Goal: Transaction & Acquisition: Purchase product/service

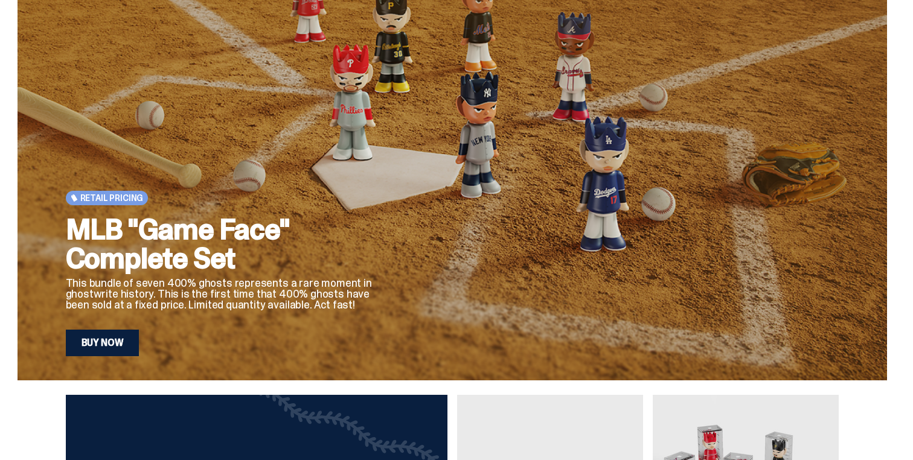
scroll to position [61, 0]
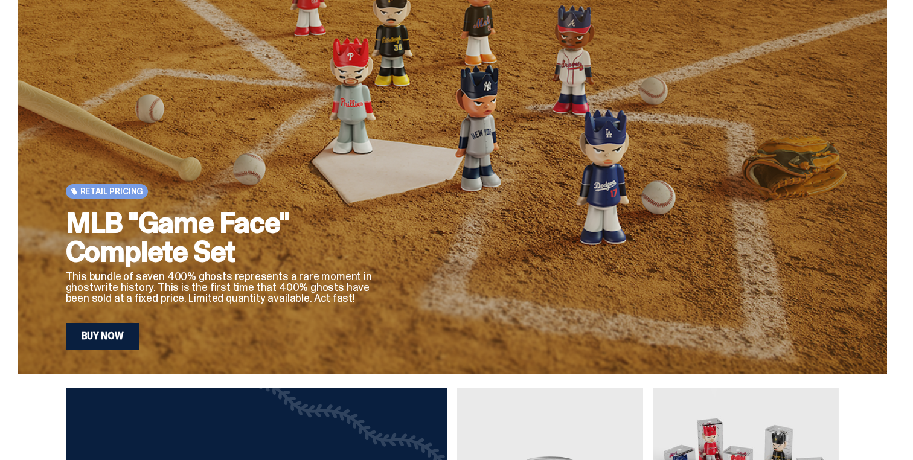
click at [117, 322] on div "MLB "Game Face" Complete Set This bundle of seven 400% ghosts represents a rare…" at bounding box center [223, 278] width 314 height 141
click at [121, 327] on link "Buy Now" at bounding box center [103, 336] width 74 height 27
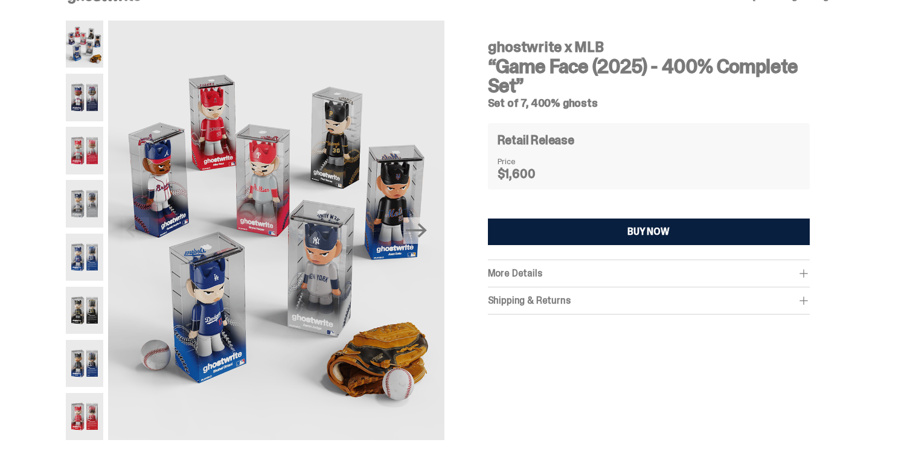
scroll to position [30, 0]
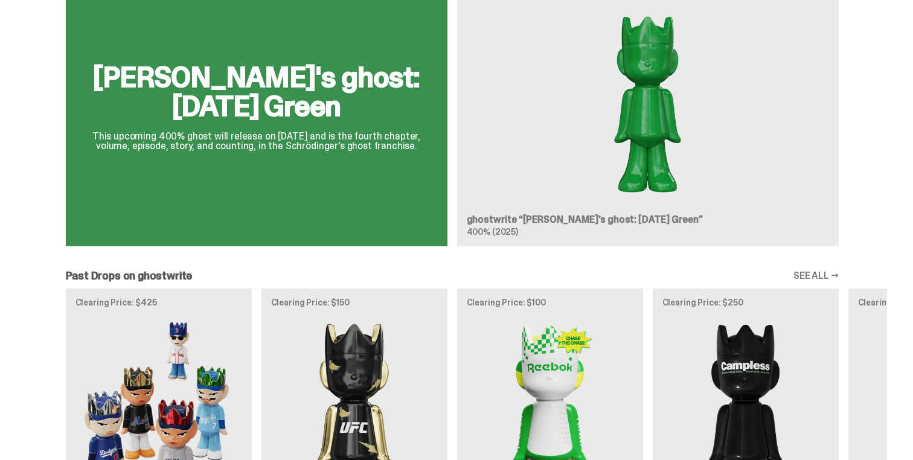
scroll to position [778, 0]
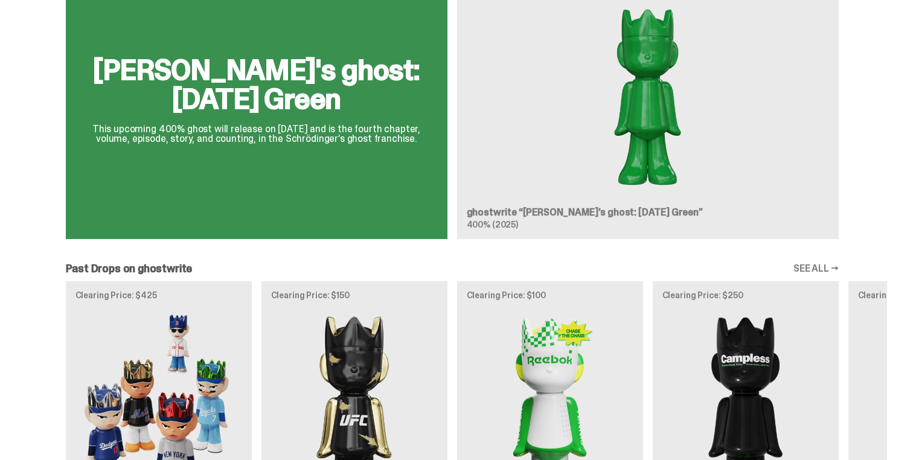
click at [524, 172] on div "[PERSON_NAME]'s ghost: [DATE] Green This upcoming 400% ghost will release on [D…" at bounding box center [453, 104] width 870 height 289
click at [265, 159] on div "[PERSON_NAME]'s ghost: [DATE] Green This upcoming 400% ghost will release on [D…" at bounding box center [453, 104] width 870 height 289
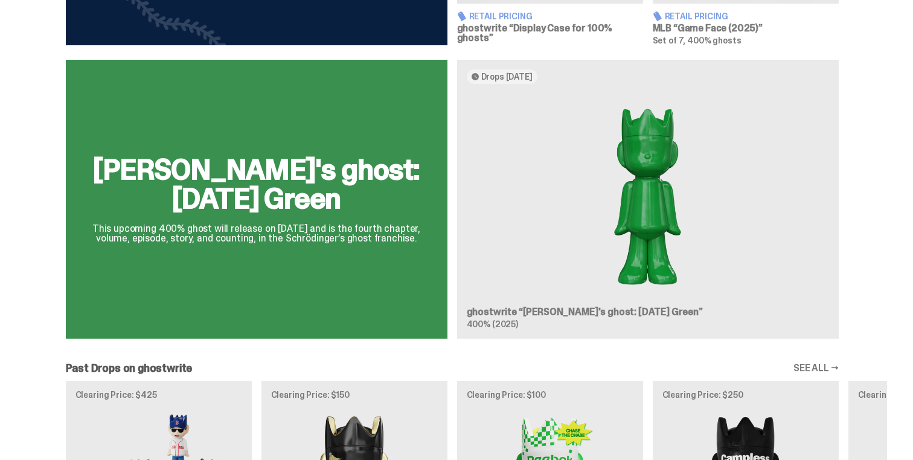
scroll to position [667, 0]
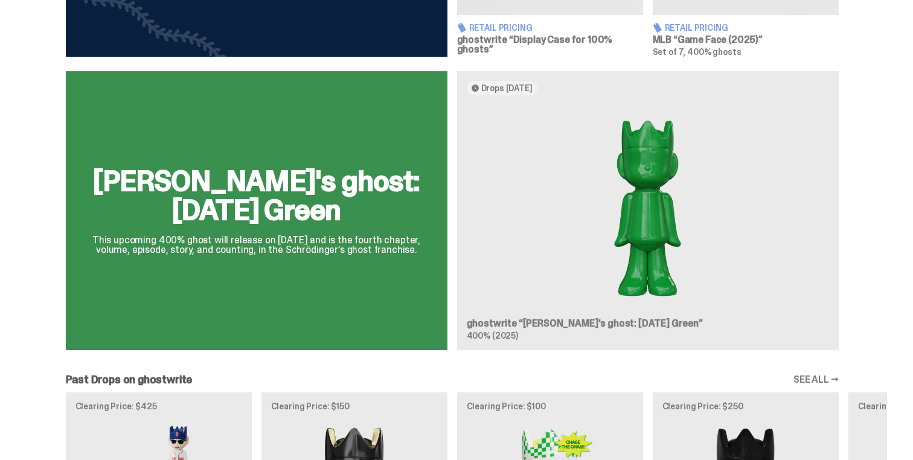
click at [357, 141] on div "[PERSON_NAME]'s ghost: [DATE] Green This upcoming 400% ghost will release on [D…" at bounding box center [453, 215] width 870 height 289
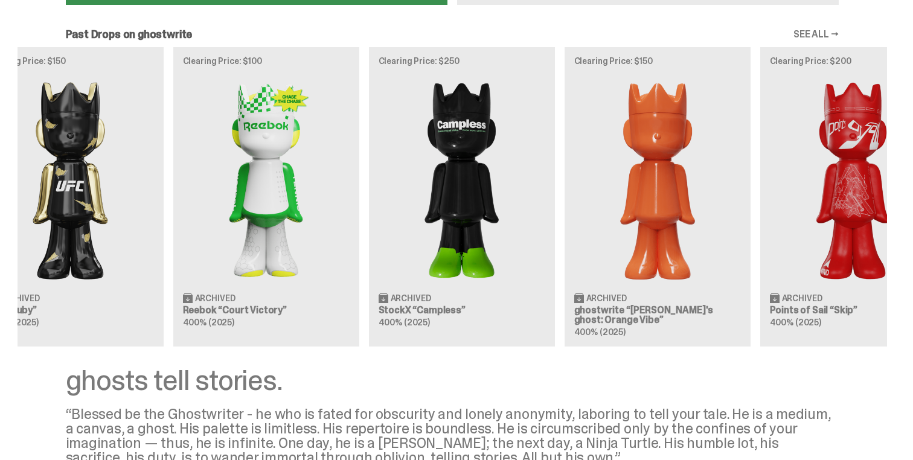
scroll to position [0, 391]
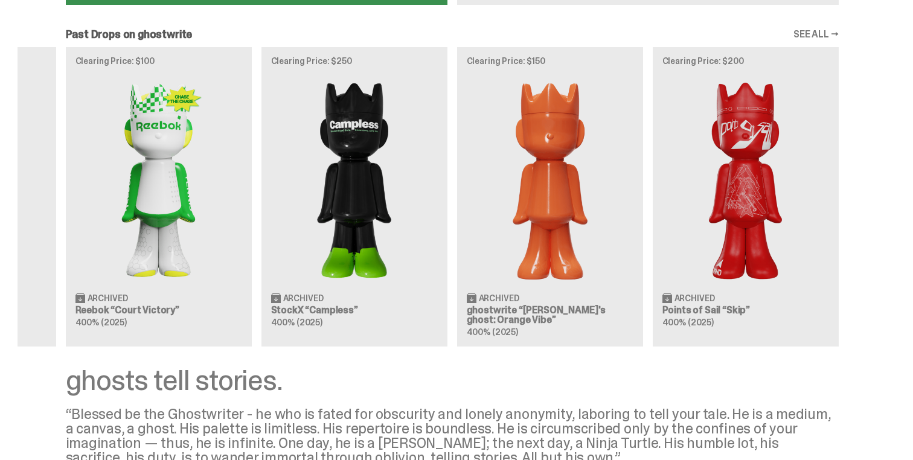
click at [553, 194] on div "Clearing Price: $425 Archived MLB “Game Face (2025)” Blind Box, 100% ghosts Cle…" at bounding box center [453, 197] width 870 height 300
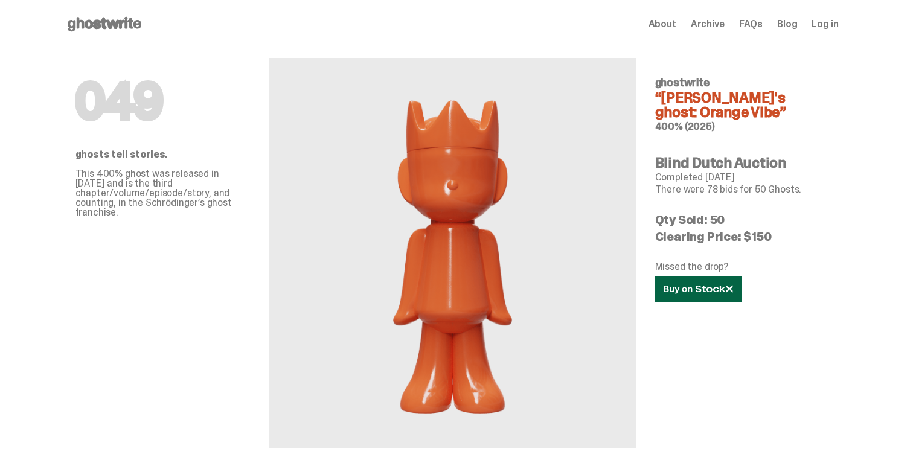
click at [676, 285] on icon at bounding box center [698, 289] width 69 height 9
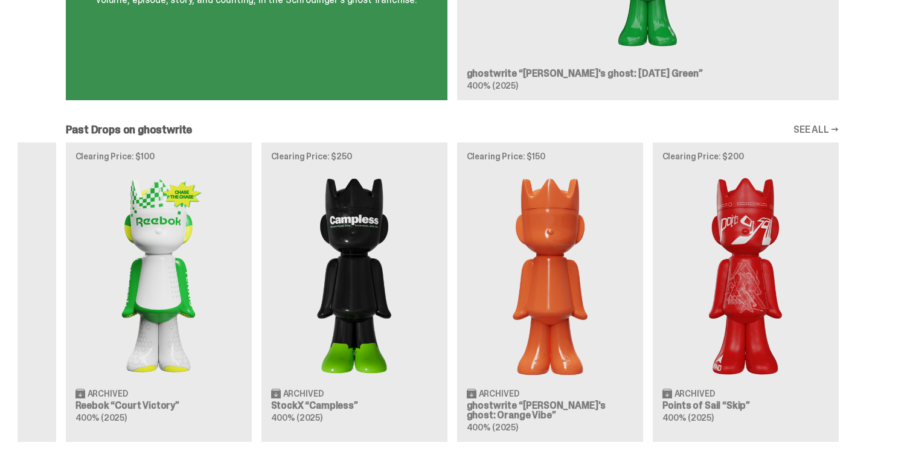
scroll to position [916, 0]
click at [812, 126] on link "SEE ALL →" at bounding box center [816, 131] width 45 height 10
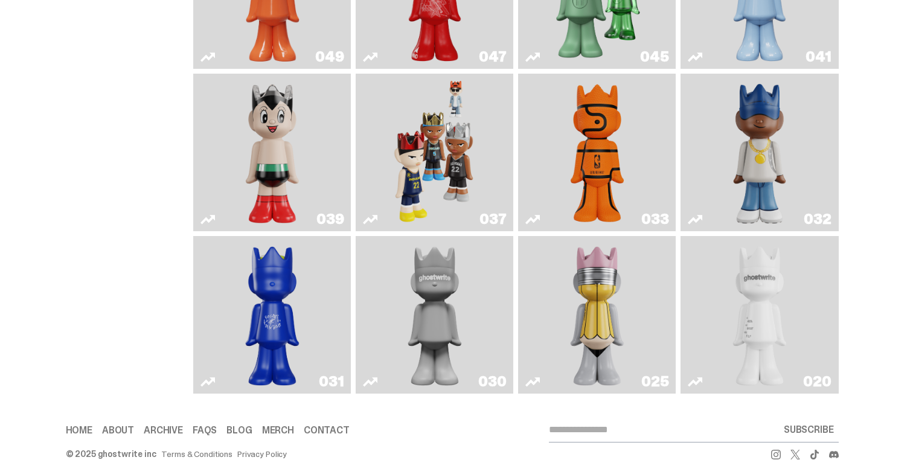
scroll to position [408, 0]
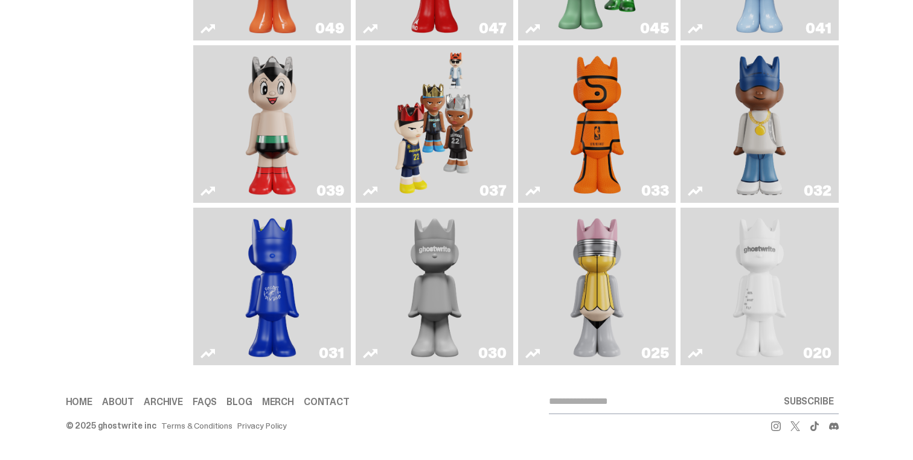
click at [637, 298] on img "No. 2 Pencil" at bounding box center [597, 287] width 83 height 148
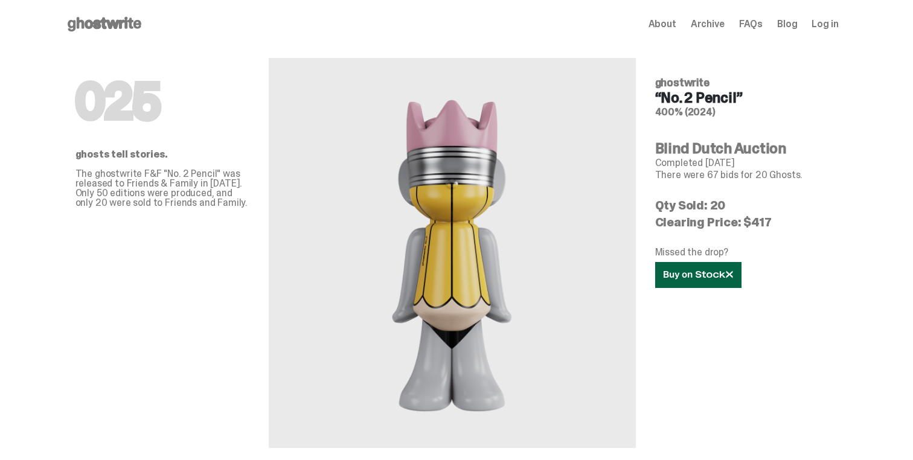
click at [696, 269] on link at bounding box center [698, 275] width 86 height 26
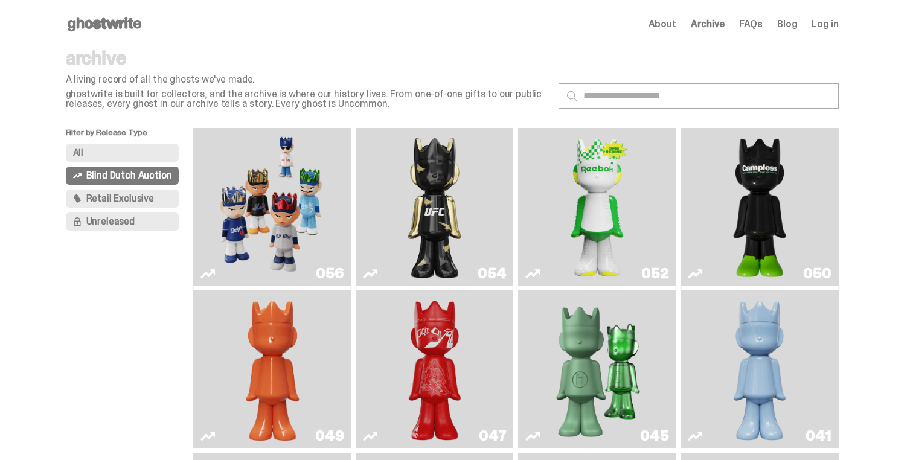
scroll to position [916, 0]
click at [143, 177] on span "Blind Dutch Auction" at bounding box center [129, 176] width 86 height 10
click at [133, 150] on button "All" at bounding box center [123, 153] width 114 height 18
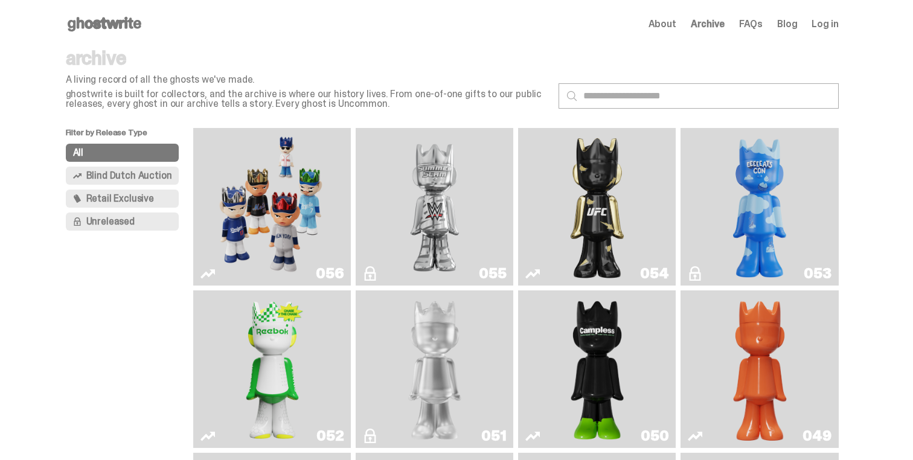
click at [127, 178] on span "Blind Dutch Auction" at bounding box center [129, 176] width 86 height 10
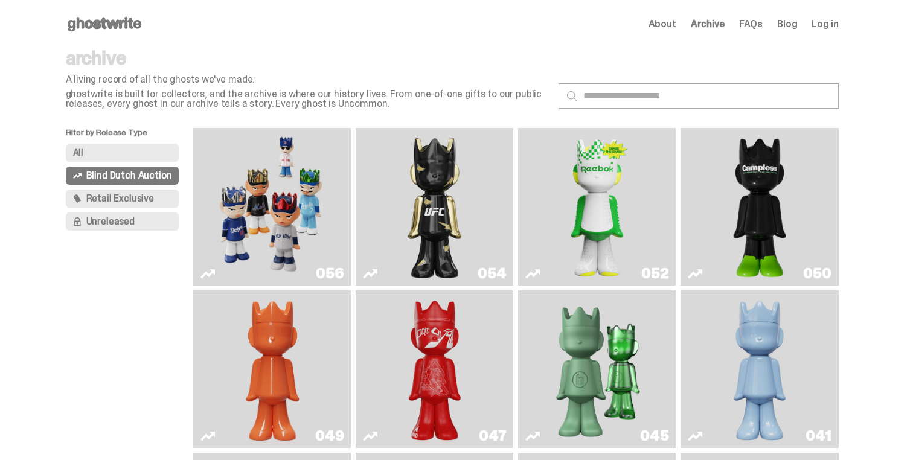
click at [127, 152] on button "All" at bounding box center [123, 153] width 114 height 18
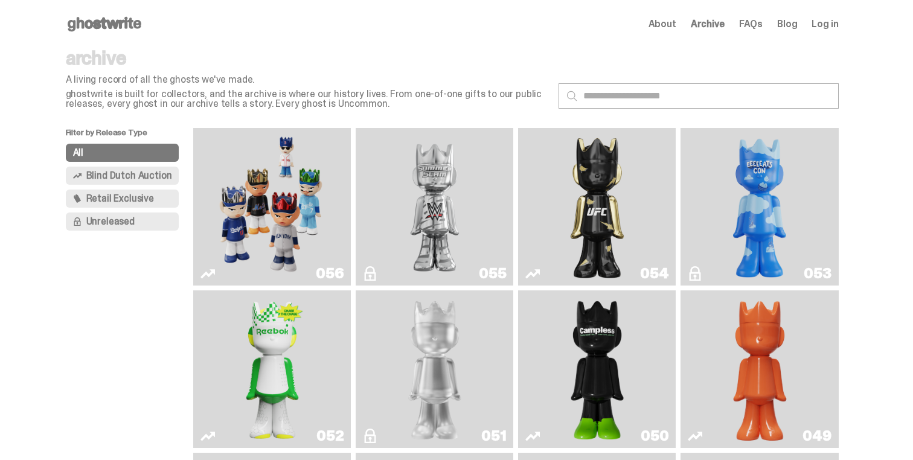
click at [122, 199] on span "Retail Exclusive" at bounding box center [120, 199] width 68 height 10
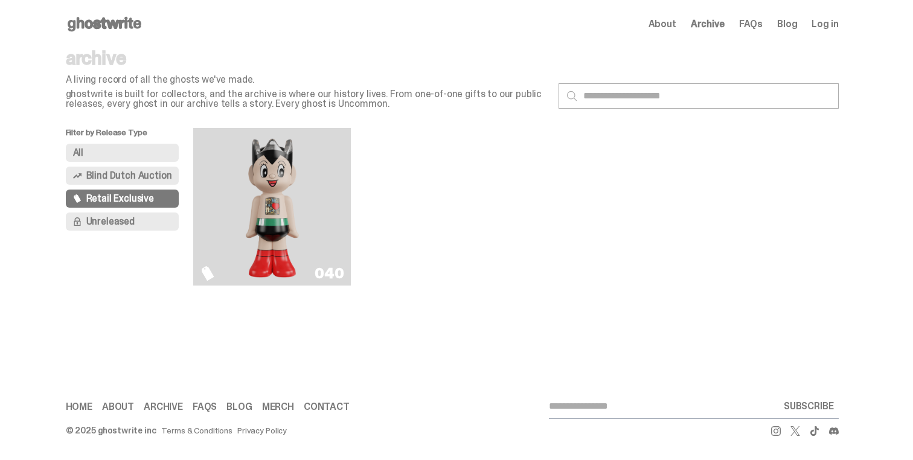
click at [220, 133] on link "040" at bounding box center [272, 207] width 143 height 148
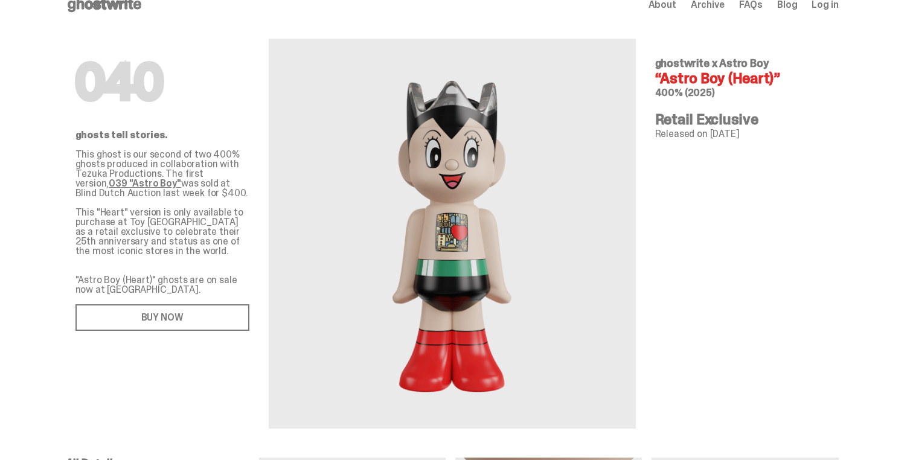
scroll to position [21, 0]
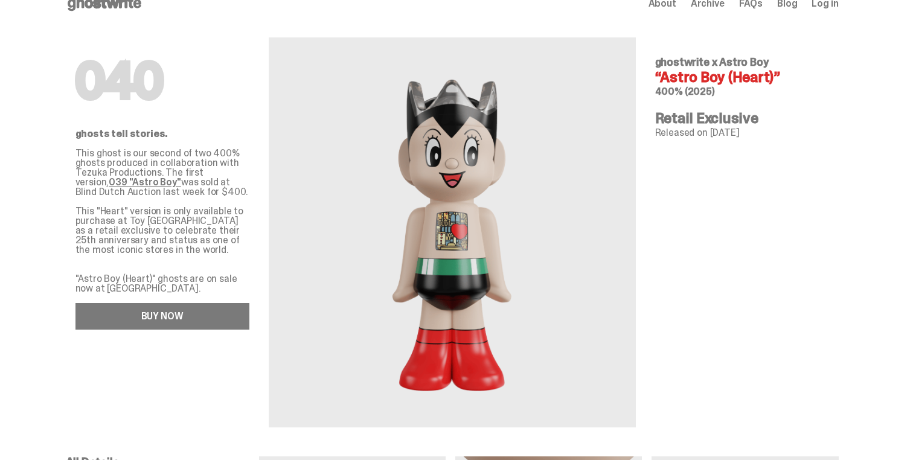
click at [226, 315] on link "BUY NOW" at bounding box center [162, 316] width 174 height 27
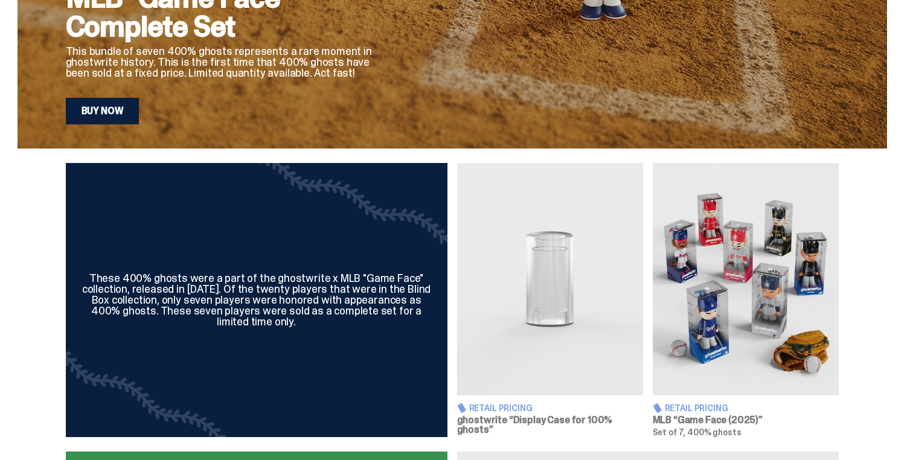
scroll to position [301, 0]
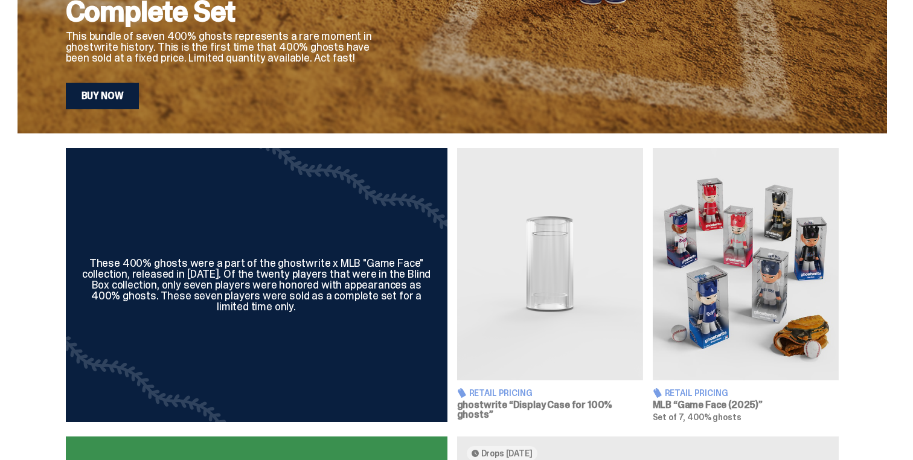
click at [745, 205] on img at bounding box center [746, 264] width 186 height 233
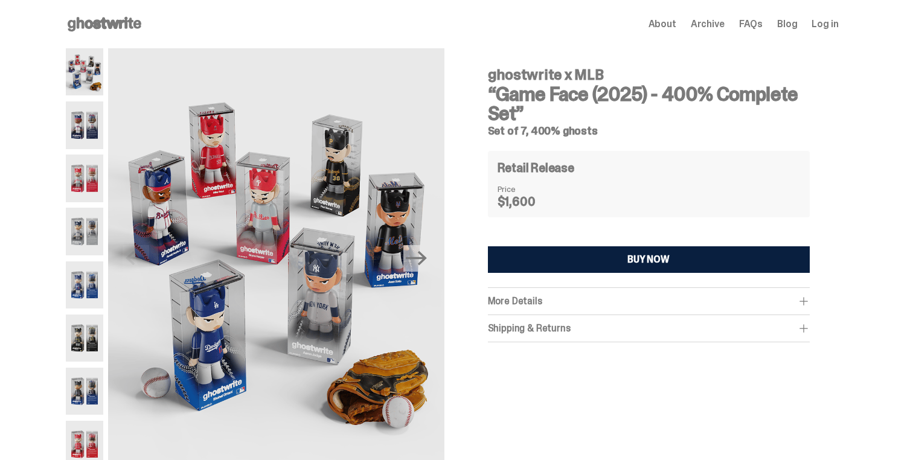
scroll to position [301, 0]
